Goal: Task Accomplishment & Management: Manage account settings

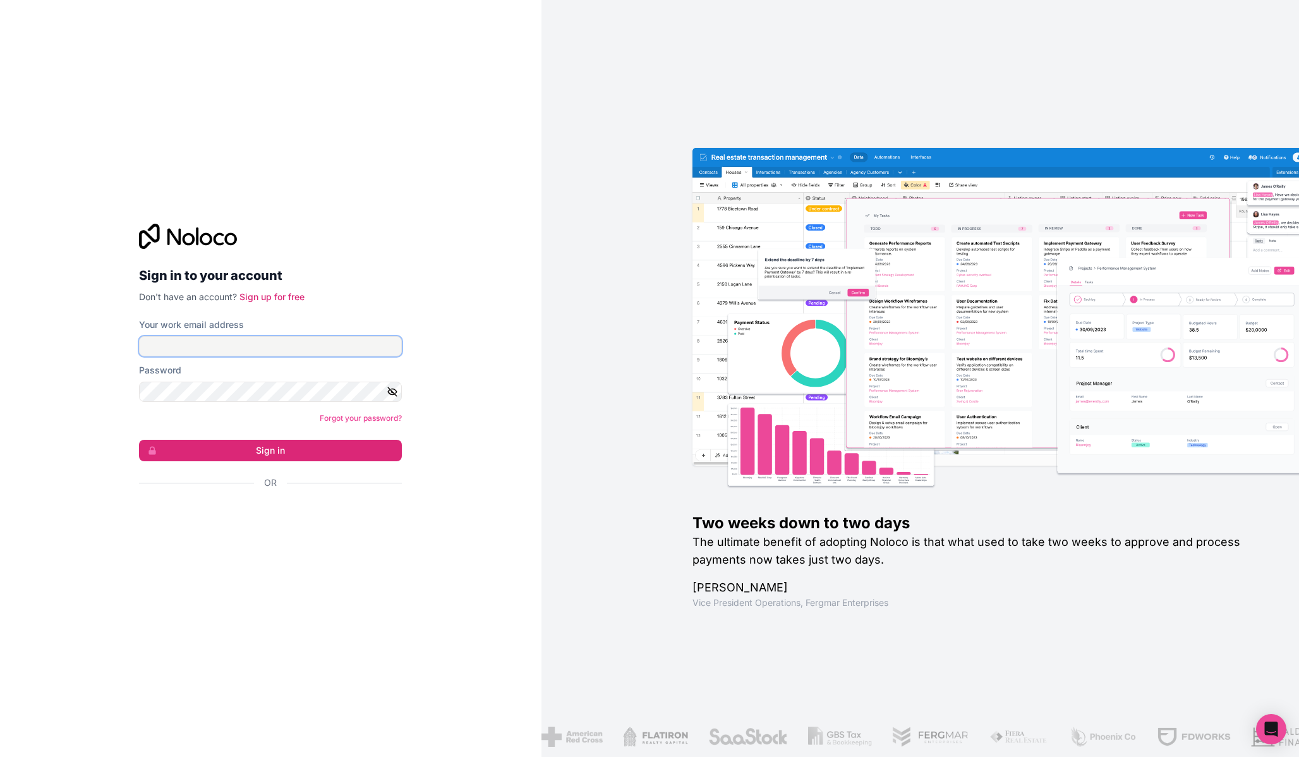
click at [298, 344] on input "Your work email address" at bounding box center [270, 346] width 263 height 20
type input "[PERSON_NAME][EMAIL_ADDRESS][DOMAIN_NAME]"
click at [335, 448] on button "Sign in" at bounding box center [270, 450] width 263 height 21
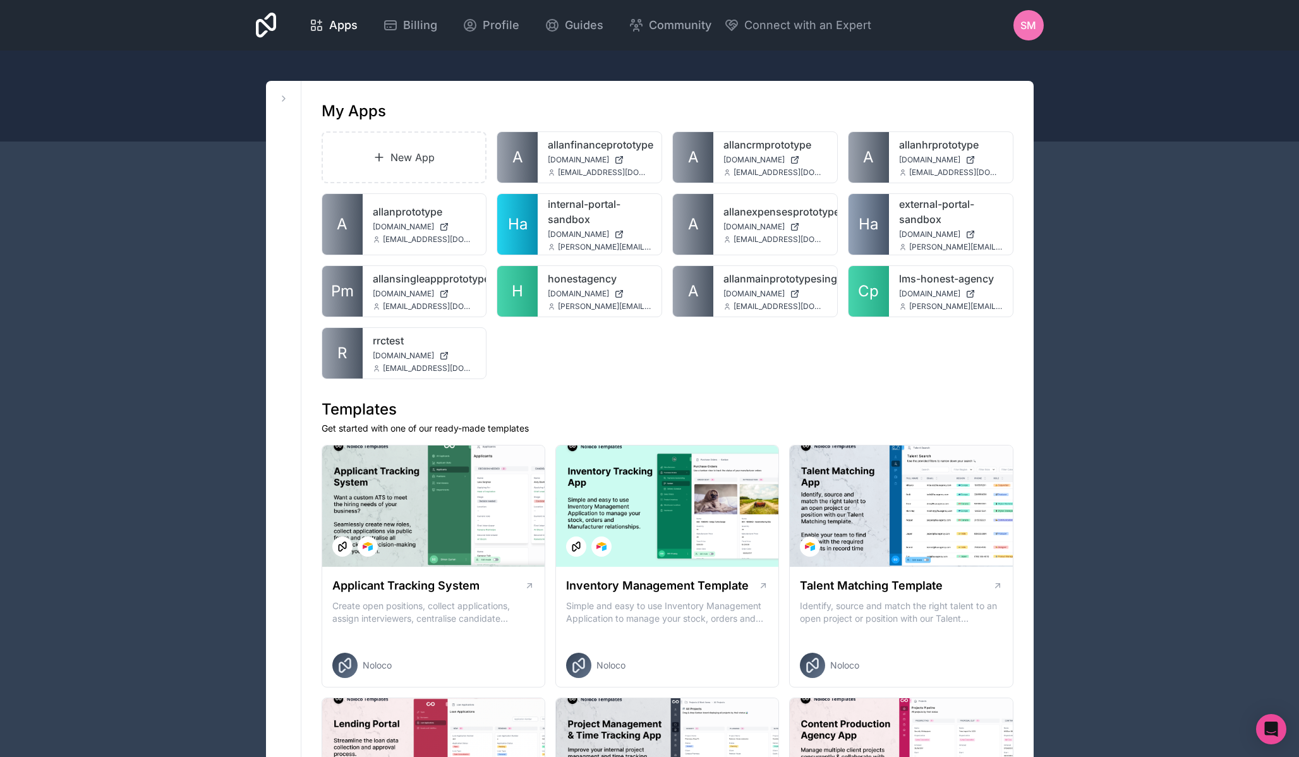
click at [1027, 30] on span "SM" at bounding box center [1029, 25] width 16 height 15
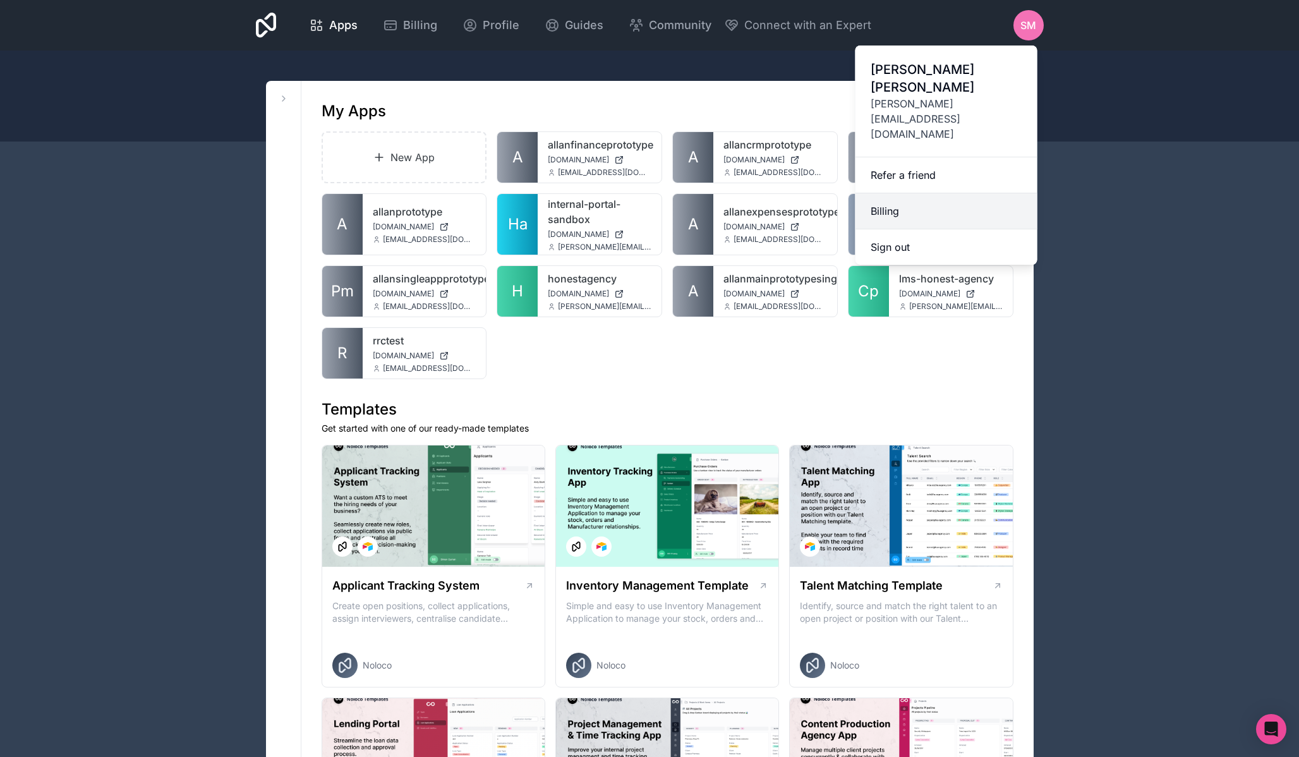
click at [897, 193] on link "Billing" at bounding box center [947, 211] width 182 height 36
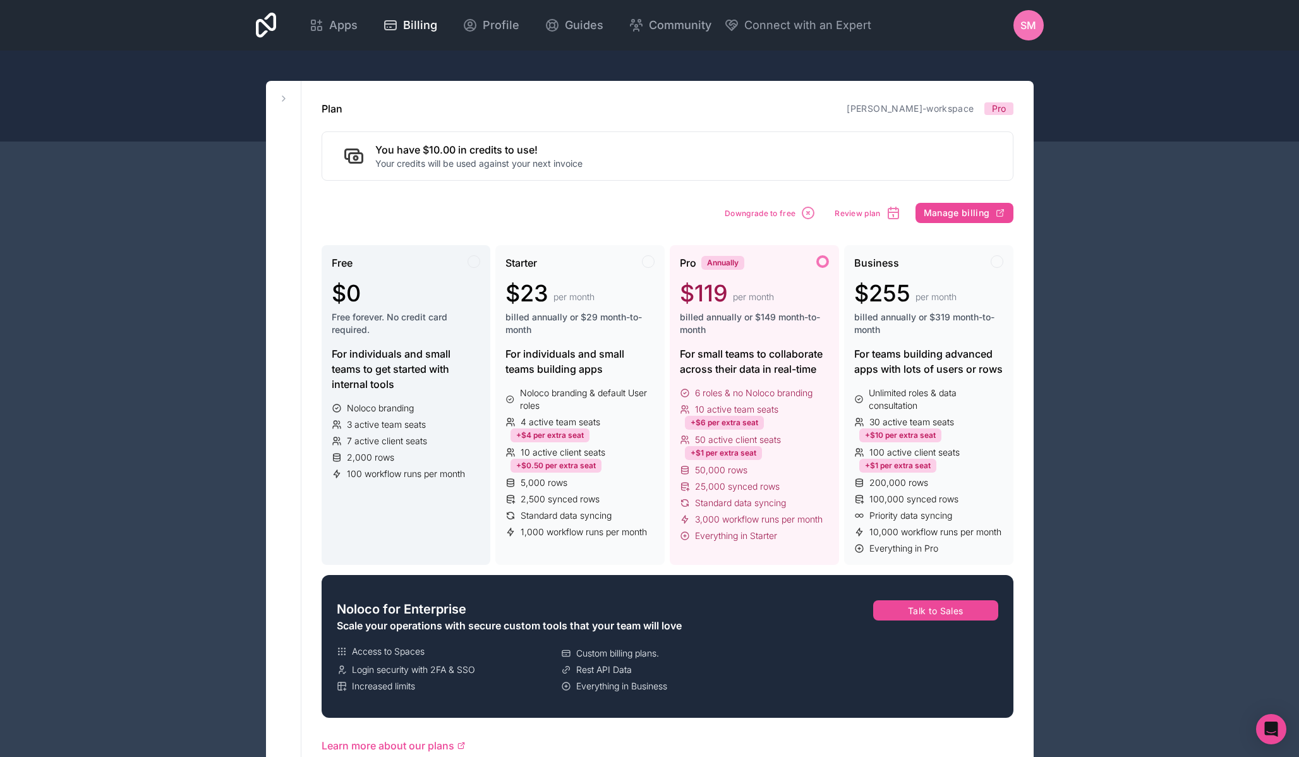
click at [459, 297] on div "$0" at bounding box center [406, 293] width 149 height 25
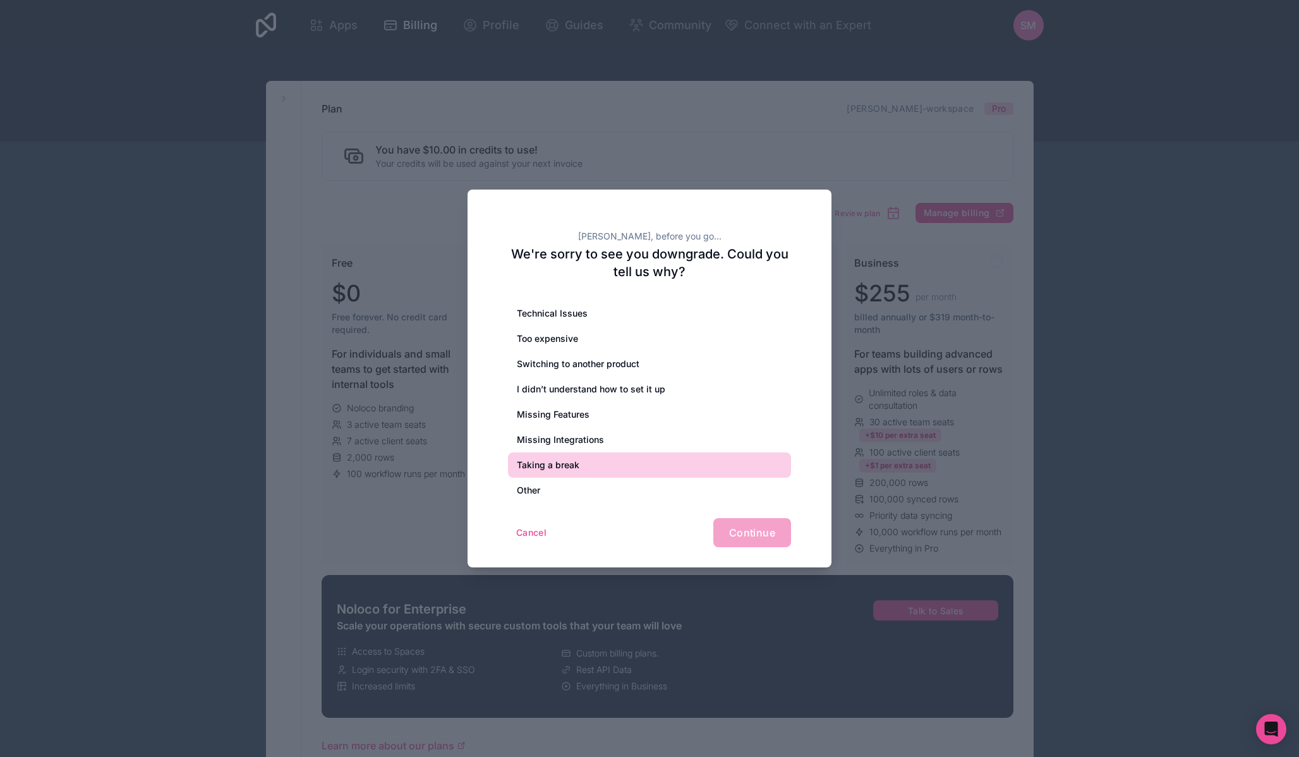
click at [631, 473] on div "Taking a break" at bounding box center [649, 464] width 283 height 25
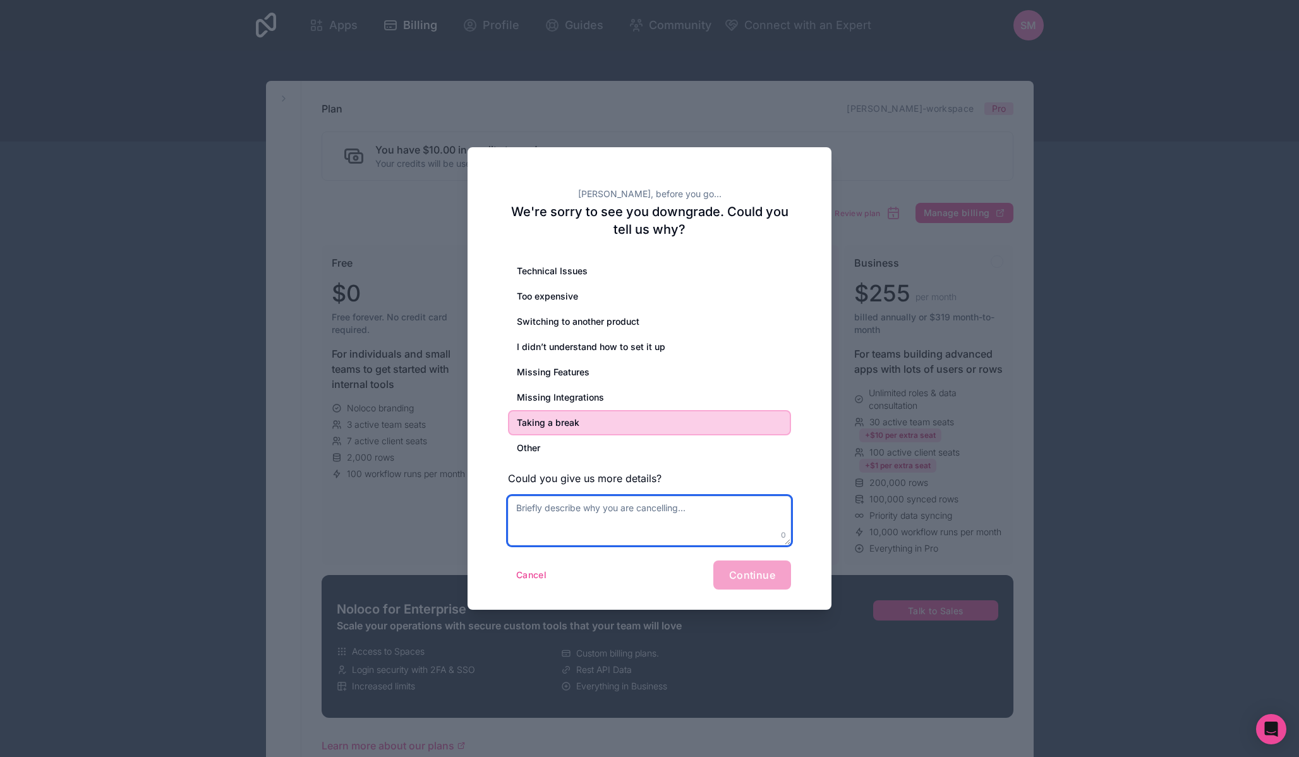
click at [691, 522] on textarea at bounding box center [649, 520] width 283 height 49
click at [741, 573] on div "Cancel Continue" at bounding box center [649, 575] width 283 height 29
click at [698, 522] on textarea at bounding box center [649, 520] width 283 height 49
type textarea "Pausing the projects for now"
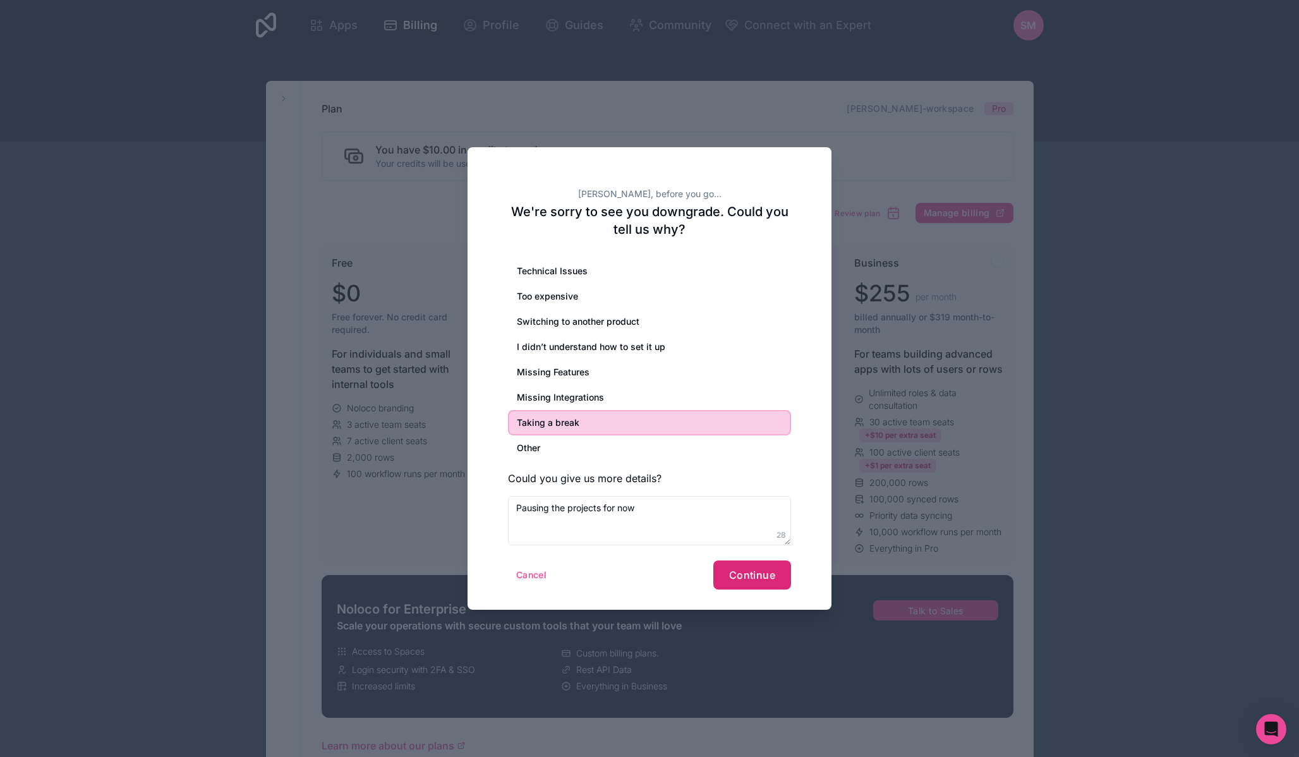
click at [778, 576] on button "Continue" at bounding box center [752, 575] width 78 height 29
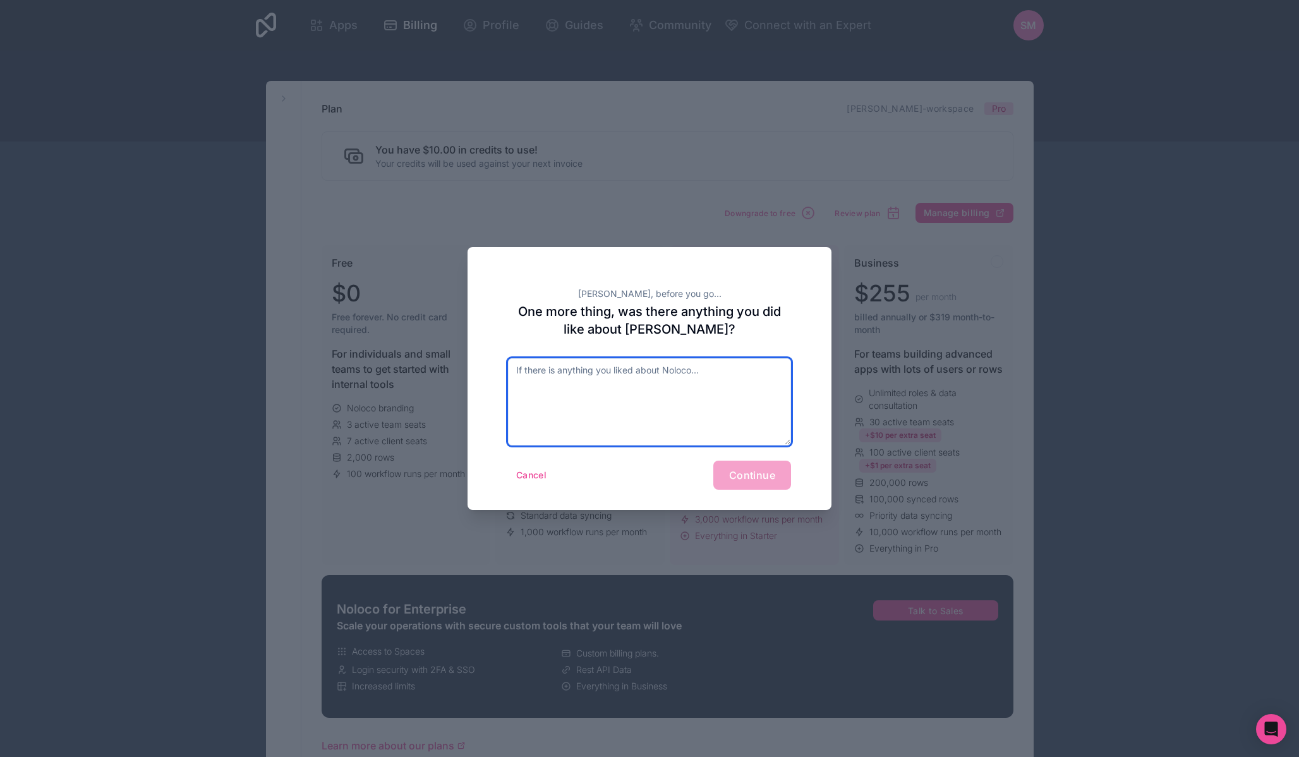
click at [664, 397] on textarea at bounding box center [649, 401] width 283 height 87
click at [754, 473] on div "Cancel Continue" at bounding box center [649, 475] width 283 height 29
click at [658, 363] on textarea at bounding box center [649, 401] width 283 height 87
type textarea "Thanks"
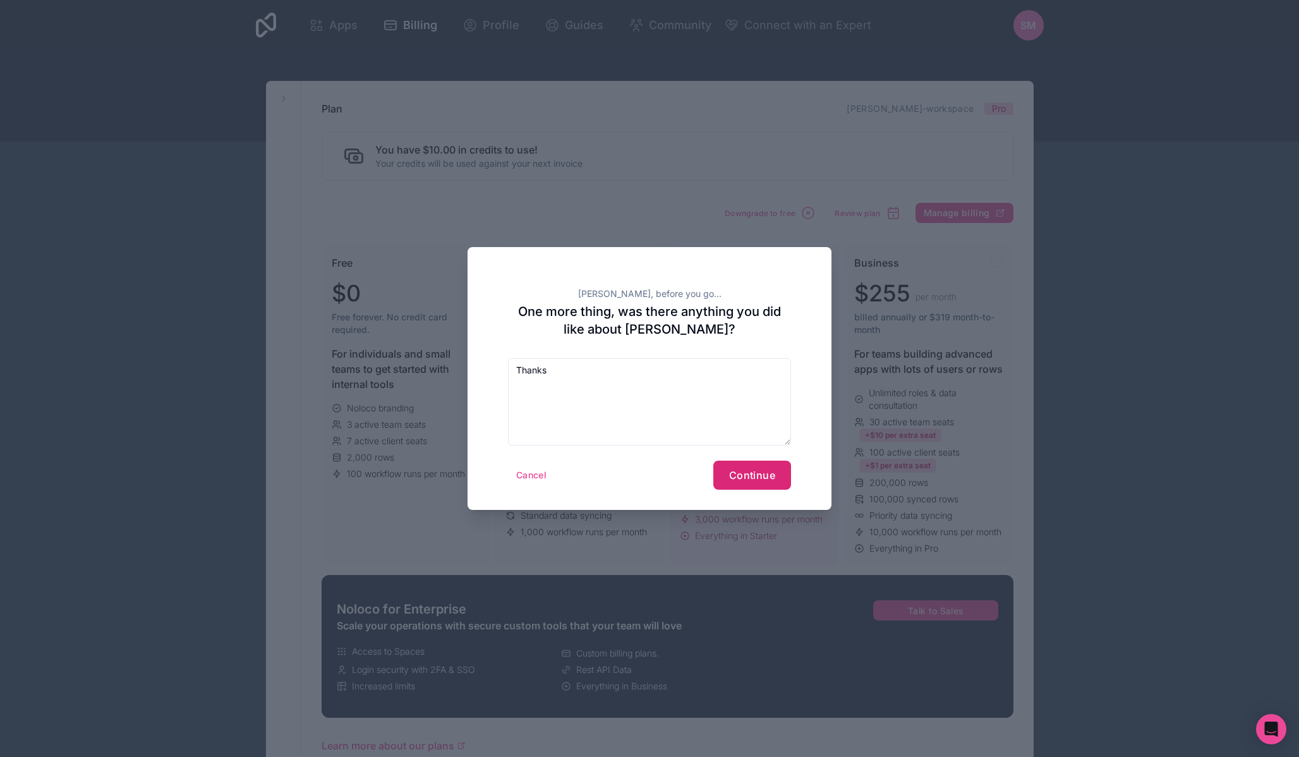
click at [750, 470] on span "Continue" at bounding box center [752, 475] width 46 height 13
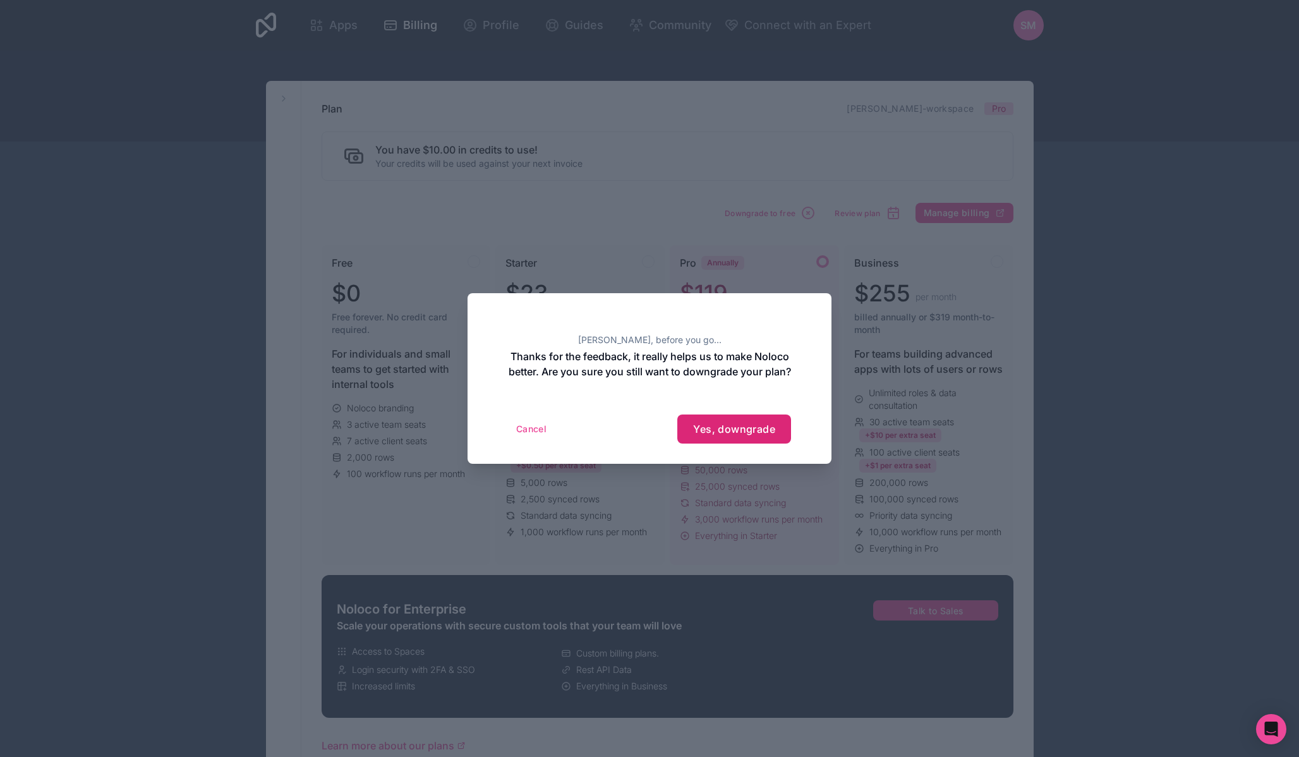
click at [746, 444] on button "Yes, downgrade" at bounding box center [734, 429] width 114 height 29
